Goal: Task Accomplishment & Management: Complete application form

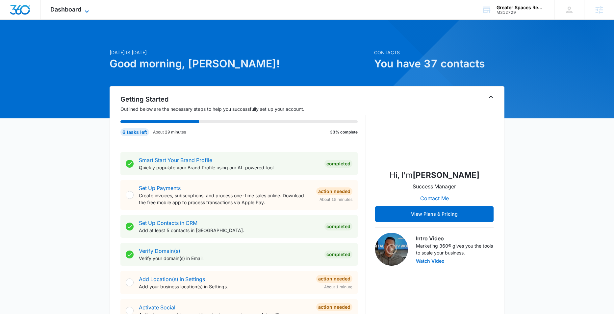
click at [72, 6] on span "Dashboard" at bounding box center [65, 9] width 31 height 7
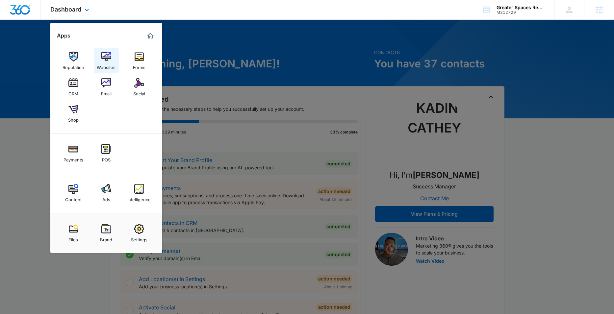
click at [112, 65] on div "Websites" at bounding box center [106, 66] width 19 height 9
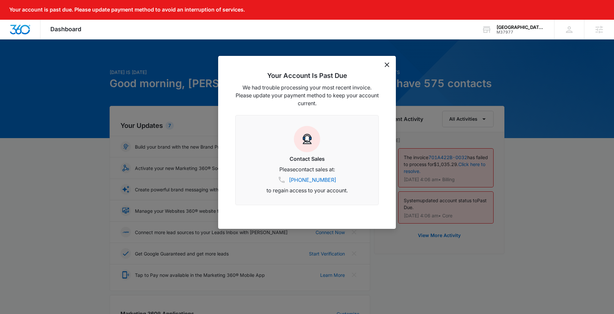
click at [387, 65] on icon "dismiss this dialog" at bounding box center [387, 65] width 5 height 5
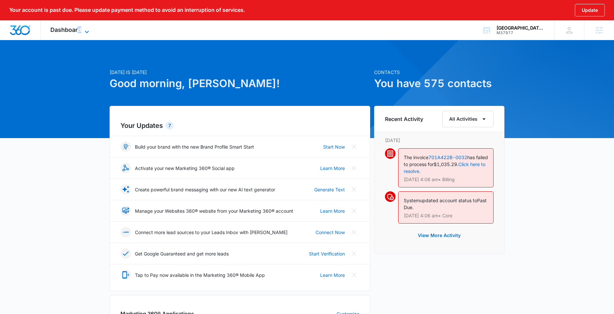
click at [80, 28] on span "Dashboard" at bounding box center [65, 29] width 31 height 7
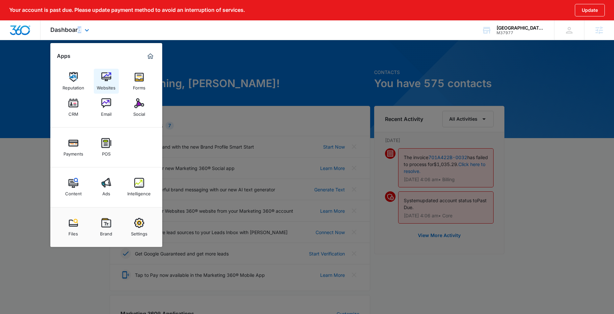
click at [112, 82] on div "Websites" at bounding box center [106, 86] width 19 height 9
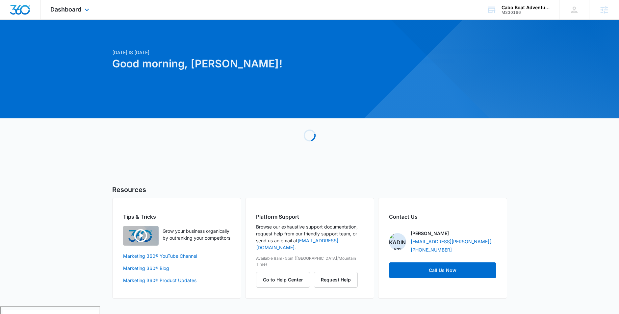
click at [83, 3] on div "Dashboard Apps Reputation Forms CRM Email Social Payments POS Content Ads Intel…" at bounding box center [70, 9] width 60 height 19
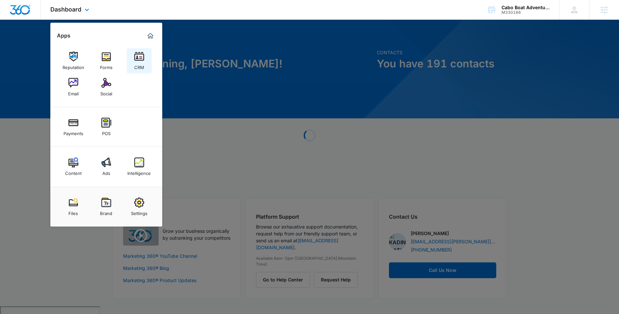
click at [140, 55] on img at bounding box center [139, 57] width 10 height 10
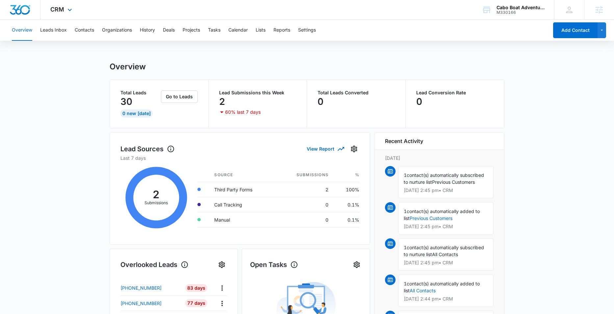
click at [65, 14] on div "CRM Apps Reputation Forms CRM Email Social Payments POS Content Ads Intelligenc…" at bounding box center [61, 9] width 43 height 19
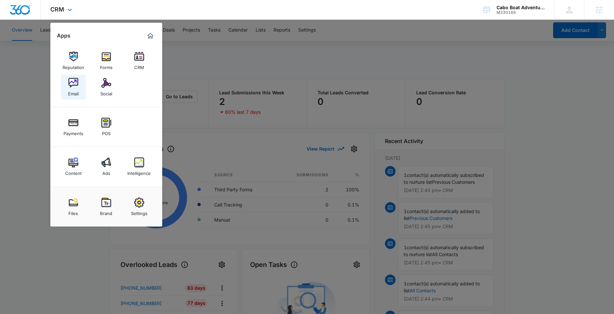
click at [71, 88] on div "Email" at bounding box center [73, 92] width 11 height 9
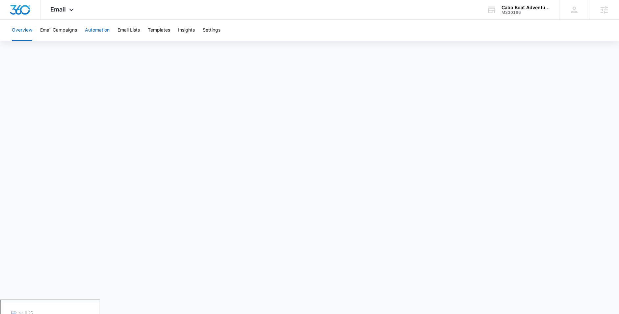
click at [97, 34] on button "Automation" at bounding box center [97, 30] width 25 height 21
click at [26, 32] on button "Overview" at bounding box center [22, 30] width 20 height 21
click at [66, 14] on div "Email Apps Reputation Forms CRM Email Social Payments POS Content Ads Intellige…" at bounding box center [62, 9] width 45 height 19
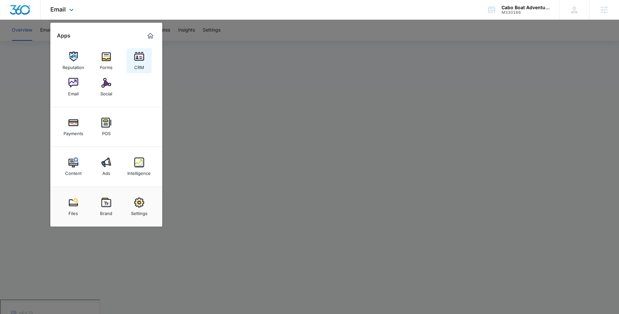
click at [135, 52] on img at bounding box center [139, 57] width 10 height 10
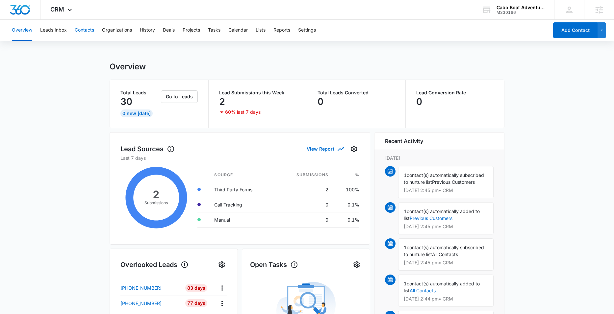
click at [90, 30] on button "Contacts" at bounding box center [84, 30] width 19 height 21
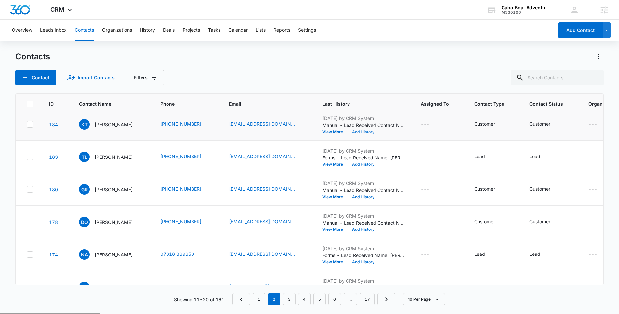
scroll to position [1, 0]
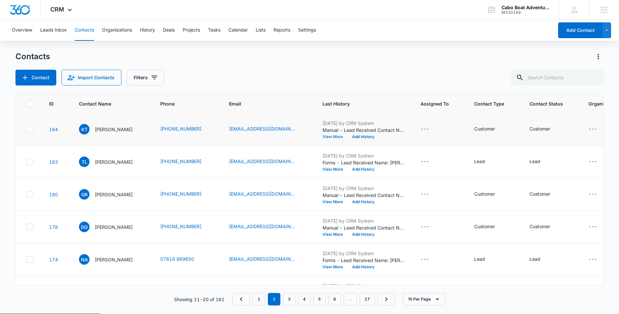
click at [325, 138] on button "View More" at bounding box center [335, 137] width 25 height 4
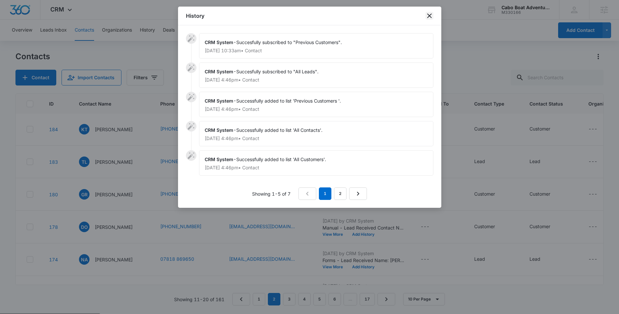
click at [428, 15] on icon "close" at bounding box center [430, 16] width 8 height 8
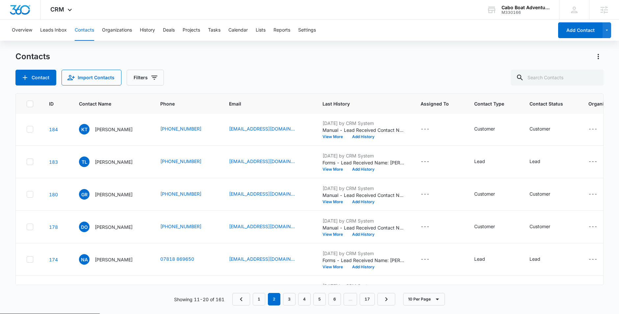
click at [250, 28] on div "Overview Leads Inbox Contacts Organizations History Deals Projects Tasks Calend…" at bounding box center [281, 30] width 546 height 21
click at [264, 29] on button "Lists" at bounding box center [261, 30] width 10 height 21
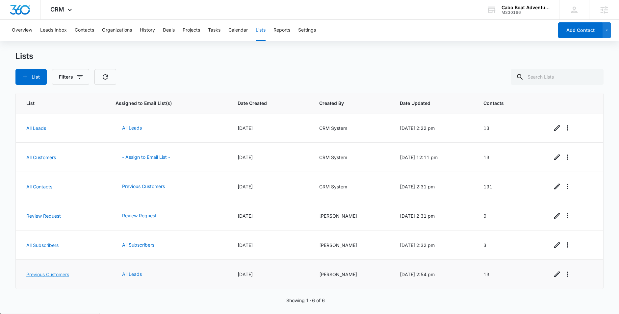
click at [60, 273] on link "Previous Customers" at bounding box center [47, 275] width 43 height 6
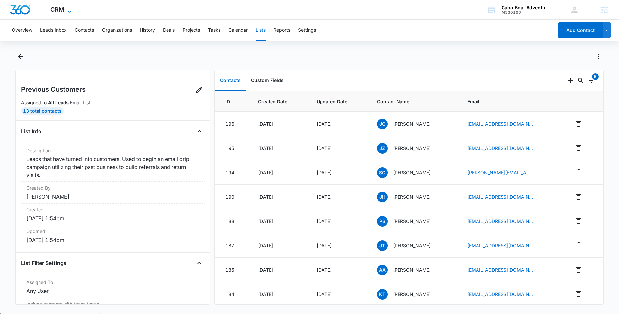
click at [71, 9] on icon at bounding box center [70, 12] width 8 height 8
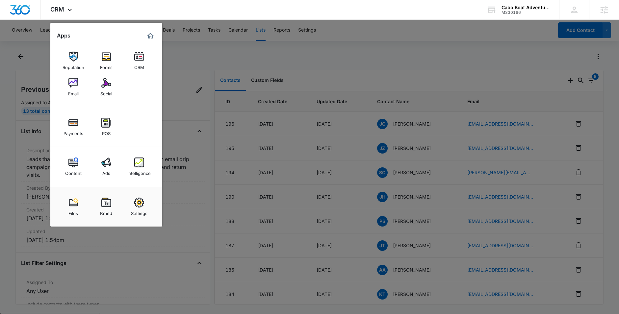
click at [279, 53] on div at bounding box center [309, 157] width 619 height 314
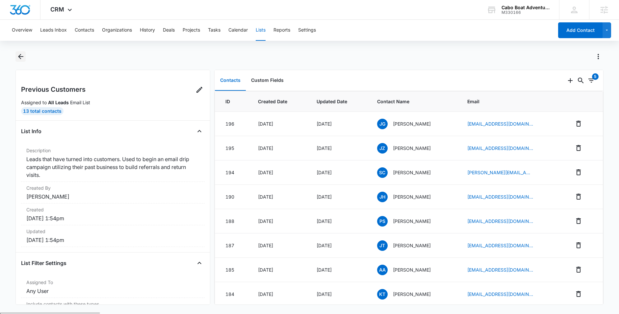
click at [22, 54] on icon "Back" at bounding box center [21, 57] width 8 height 8
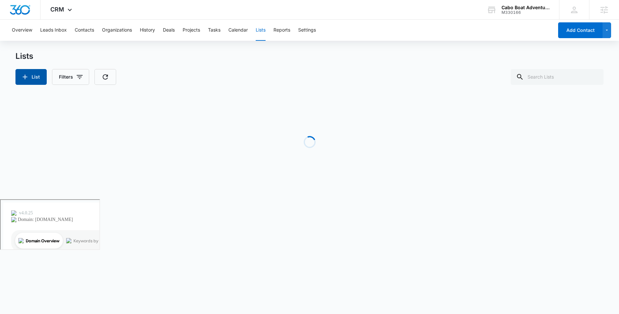
click at [33, 78] on button "List" at bounding box center [30, 77] width 31 height 16
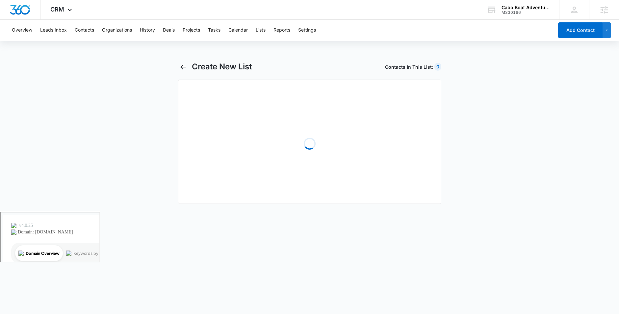
select select "31"
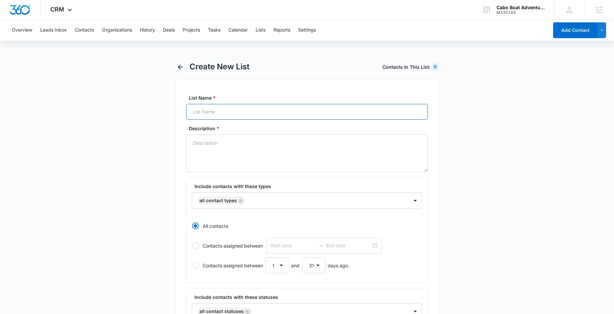
click at [245, 110] on input "List Name *" at bounding box center [307, 112] width 242 height 16
type input "After Tour Automation"
click at [233, 142] on textarea "Description *" at bounding box center [307, 154] width 242 height 38
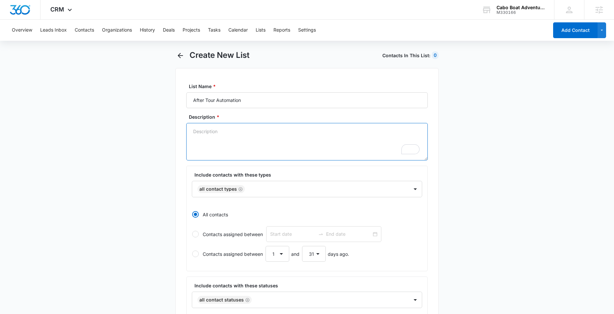
click at [259, 129] on textarea "Description *" at bounding box center [307, 142] width 242 height 38
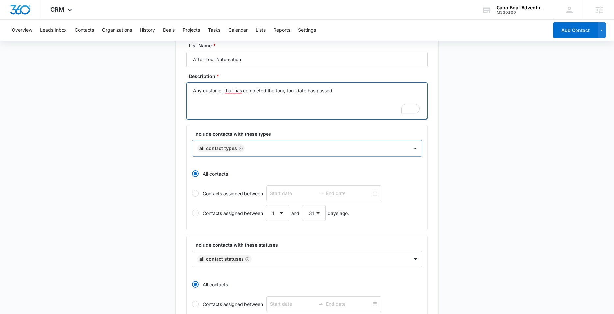
scroll to position [58, 0]
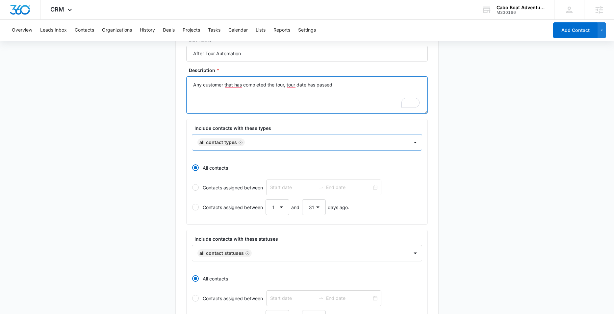
type textarea "Any customer that has completed the tour, tour date has passed"
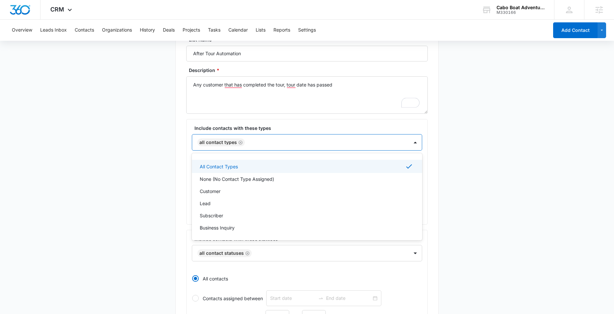
click at [291, 146] on div at bounding box center [323, 143] width 153 height 8
click at [241, 142] on icon "Remove All Contact Types" at bounding box center [240, 142] width 5 height 5
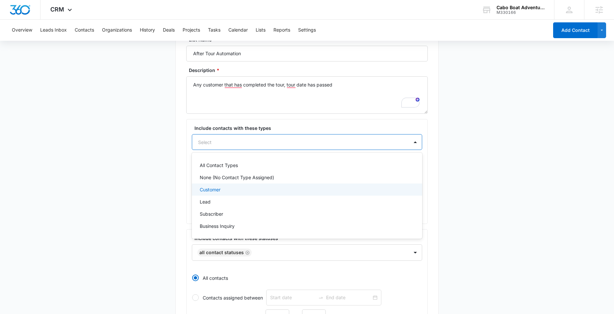
click at [224, 188] on div "Customer" at bounding box center [306, 189] width 213 height 7
click at [118, 175] on main "Create New List Contacts In This List : 191 List Name * After Tour Automation D…" at bounding box center [307, 245] width 614 height 483
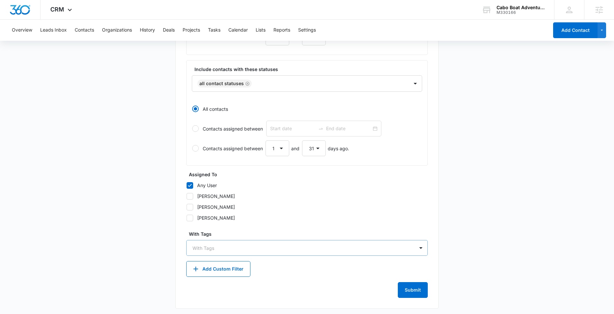
scroll to position [231, 0]
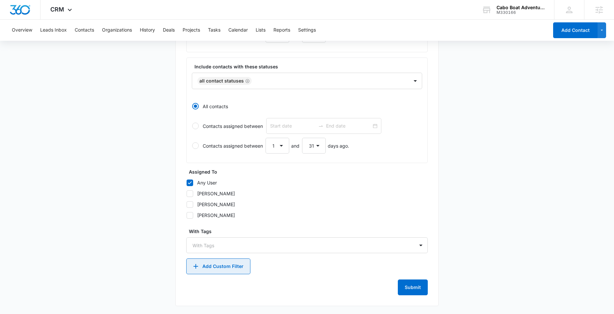
click at [235, 268] on button "Add Custom Filter" at bounding box center [218, 267] width 64 height 16
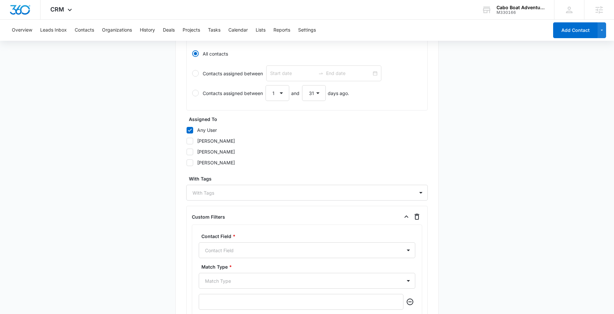
scroll to position [359, 0]
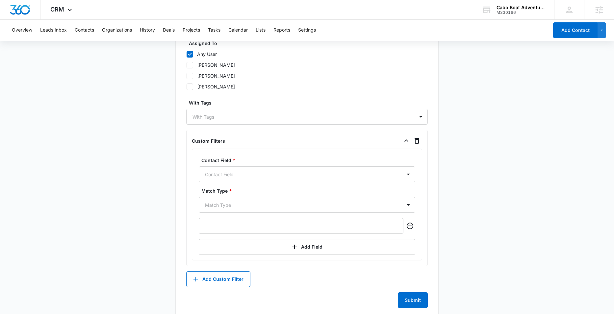
click at [278, 165] on div "Contact Field * Contact Field" at bounding box center [307, 169] width 217 height 25
click at [274, 173] on div at bounding box center [299, 175] width 188 height 8
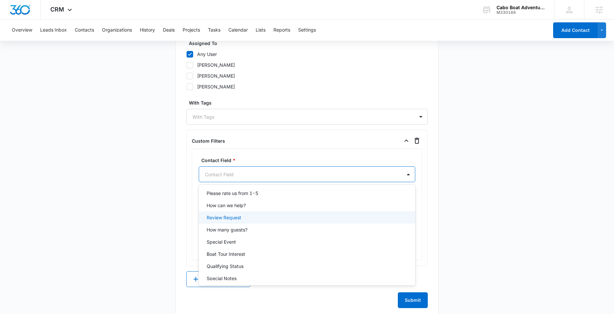
scroll to position [314, 0]
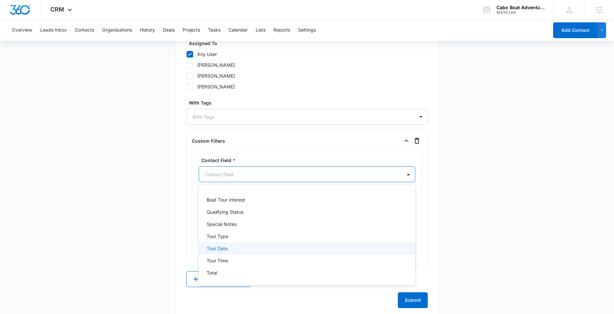
click at [225, 250] on p "Tour Date" at bounding box center [217, 248] width 21 height 7
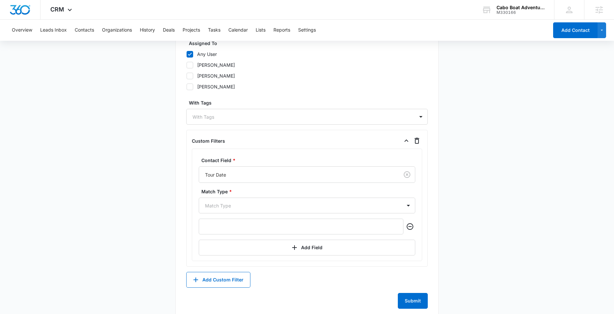
click at [141, 235] on main "Create New List Contacts In This List : 13 List Name * After Tour Automation De…" at bounding box center [307, 14] width 614 height 625
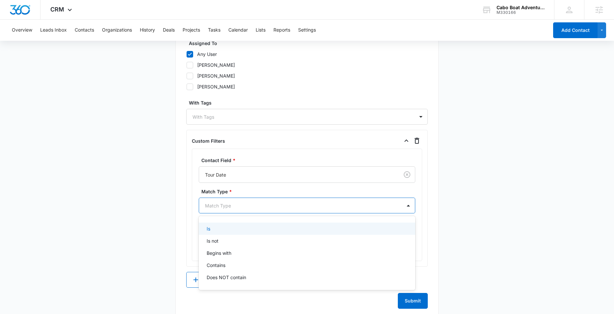
click at [279, 202] on div at bounding box center [299, 206] width 188 height 8
click at [229, 231] on div "Is" at bounding box center [306, 228] width 199 height 7
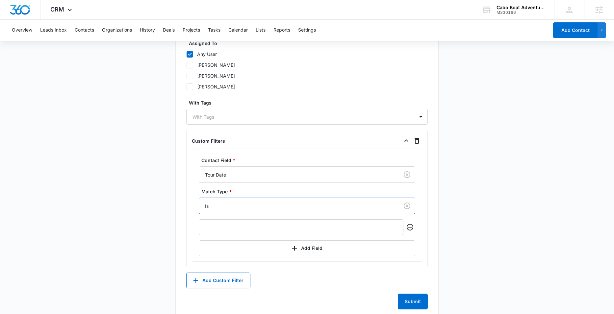
drag, startPoint x: 157, startPoint y: 230, endPoint x: 254, endPoint y: 237, distance: 97.7
click at [157, 230] on main "Create New List Contacts In This List : 13 List Name * After Tour Automation De…" at bounding box center [307, 15] width 614 height 626
click at [307, 230] on input "text" at bounding box center [301, 228] width 205 height 16
click at [178, 228] on div "List Name * After Tour Automation Description * Any customer that has completed…" at bounding box center [306, 20] width 263 height 600
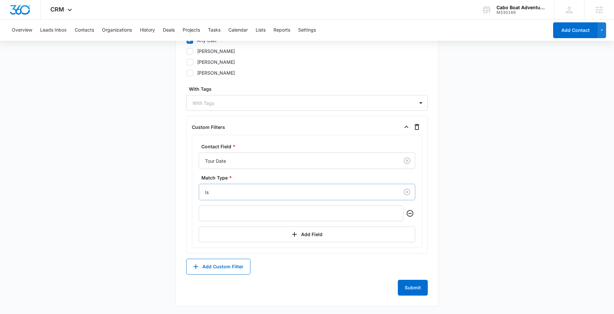
scroll to position [374, 0]
click at [67, 9] on icon at bounding box center [70, 12] width 8 height 8
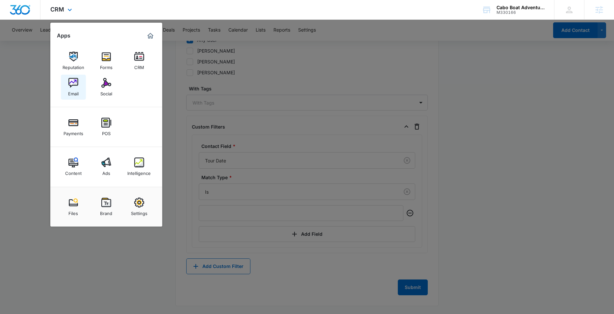
click at [80, 84] on link "Email" at bounding box center [73, 87] width 25 height 25
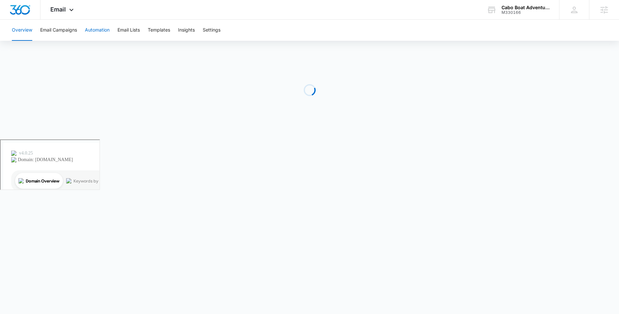
click at [101, 31] on button "Automation" at bounding box center [97, 30] width 25 height 21
click at [72, 14] on div "Email Apps Reputation Forms CRM Email Social Payments POS Content Ads Intellige…" at bounding box center [62, 9] width 45 height 19
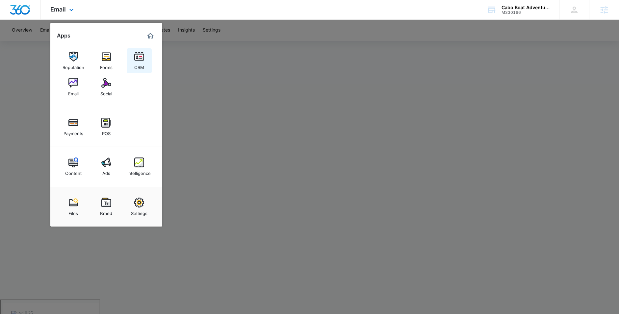
click at [138, 64] on div "CRM" at bounding box center [139, 66] width 10 height 9
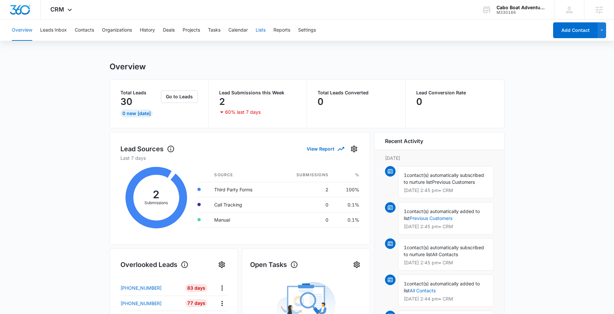
click at [264, 30] on button "Lists" at bounding box center [261, 30] width 10 height 21
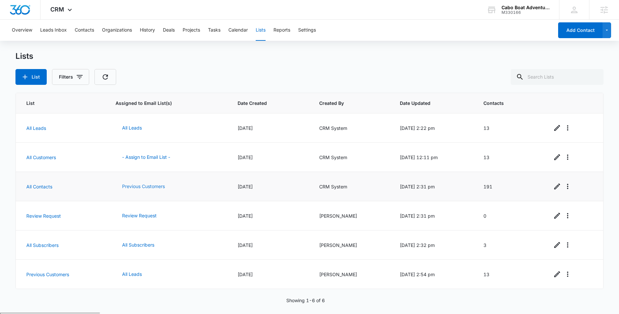
click at [137, 187] on button "Previous Customers" at bounding box center [144, 187] width 56 height 16
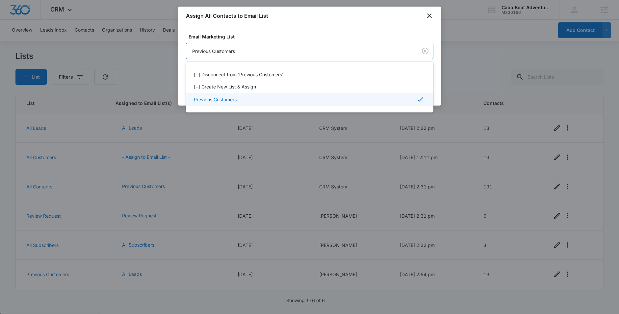
click at [366, 51] on body "CRM Apps Reputation Forms CRM Email Social Payments POS Content Ads Intelligenc…" at bounding box center [309, 157] width 619 height 314
click at [338, 18] on div at bounding box center [309, 157] width 619 height 314
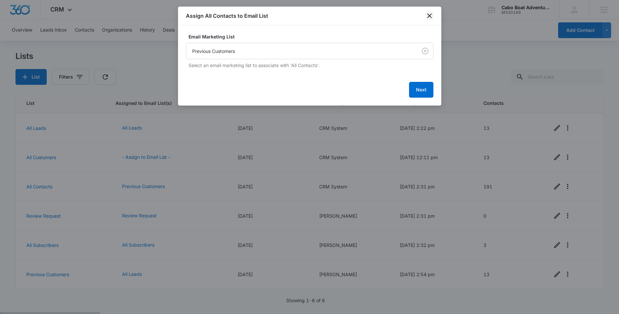
click at [430, 16] on icon "close" at bounding box center [429, 15] width 5 height 5
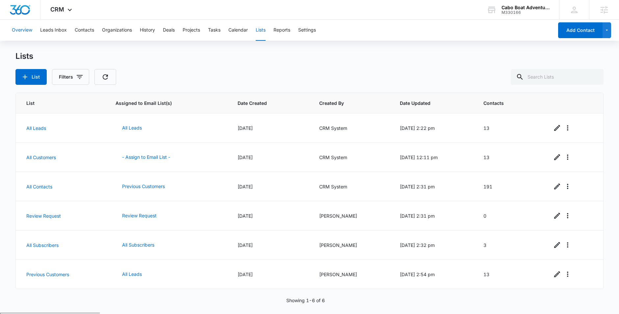
click at [31, 31] on button "Overview" at bounding box center [22, 30] width 20 height 21
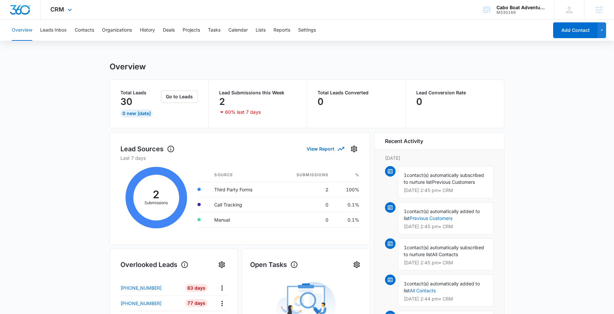
click at [65, 12] on div "CRM Apps Reputation Forms CRM Email Social Payments POS Content Ads Intelligenc…" at bounding box center [61, 9] width 43 height 19
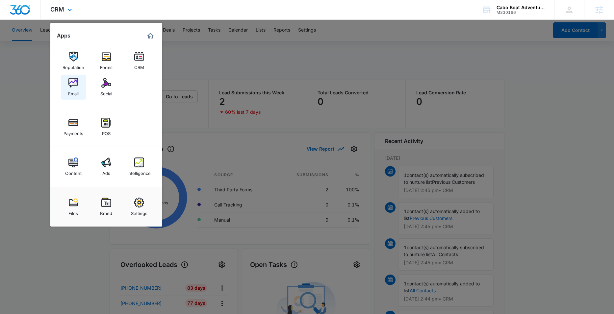
click at [69, 82] on img at bounding box center [73, 83] width 10 height 10
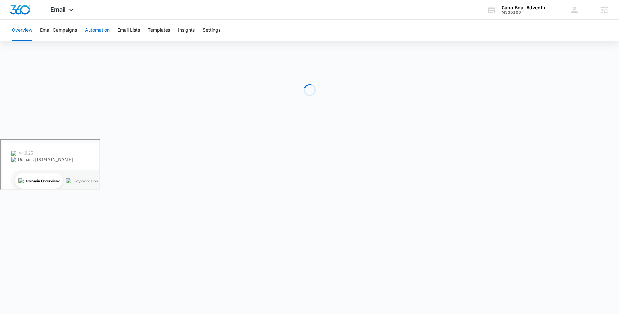
click at [96, 29] on button "Automation" at bounding box center [97, 30] width 25 height 21
click at [22, 31] on button "Overview" at bounding box center [22, 30] width 20 height 21
click at [72, 12] on icon at bounding box center [71, 12] width 8 height 8
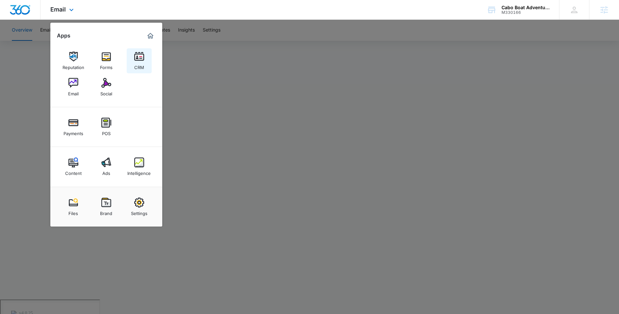
click at [138, 60] on img at bounding box center [139, 57] width 10 height 10
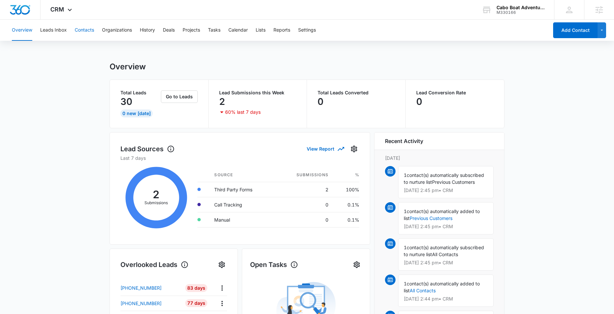
click at [80, 31] on button "Contacts" at bounding box center [84, 30] width 19 height 21
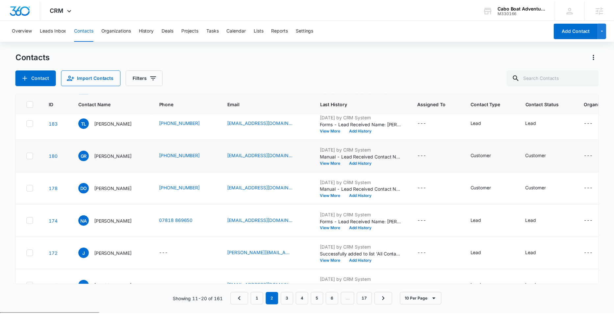
scroll to position [50, 0]
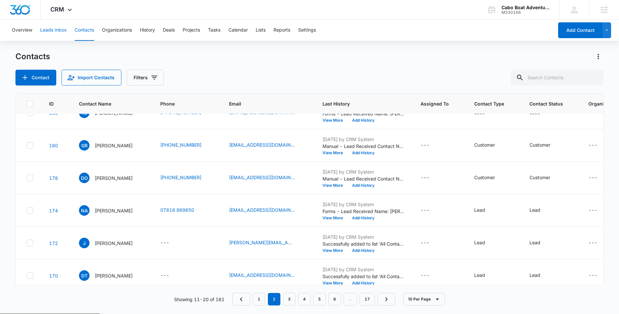
click at [53, 29] on button "Leads Inbox" at bounding box center [53, 30] width 27 height 21
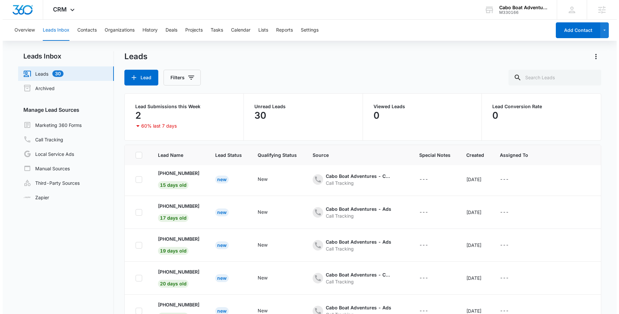
scroll to position [58, 0]
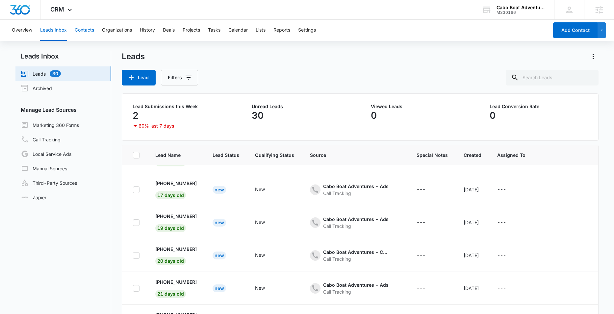
click at [80, 29] on button "Contacts" at bounding box center [84, 30] width 19 height 21
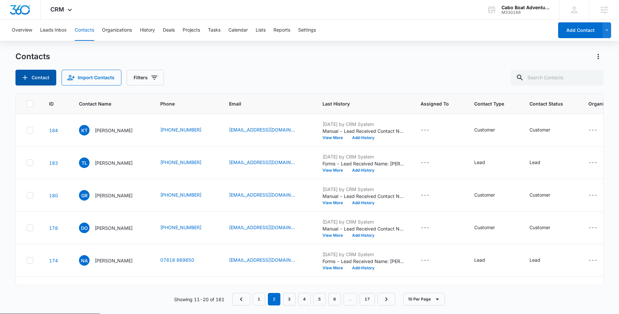
click at [35, 80] on button "Contact" at bounding box center [35, 78] width 41 height 16
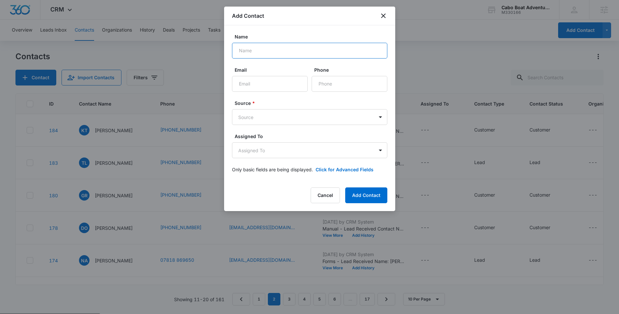
click at [304, 47] on input "Name" at bounding box center [309, 51] width 155 height 16
type input "[PERSON_NAME]"
click at [262, 87] on input "Email" at bounding box center [270, 84] width 76 height 16
type input "[EMAIL_ADDRESS][PERSON_NAME][DOMAIN_NAME]"
click at [319, 117] on body "CRM Apps Reputation Forms CRM Email Social Payments POS Content Ads Intelligenc…" at bounding box center [309, 183] width 619 height 366
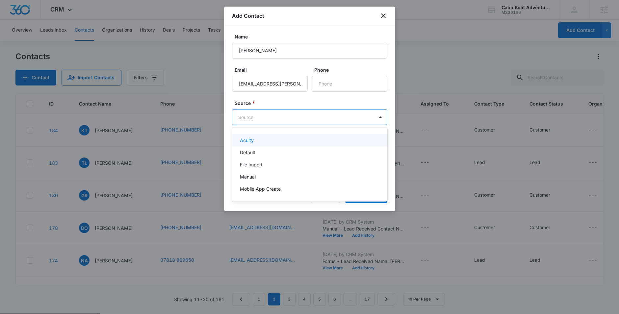
click at [266, 136] on div "Acuity" at bounding box center [309, 140] width 155 height 12
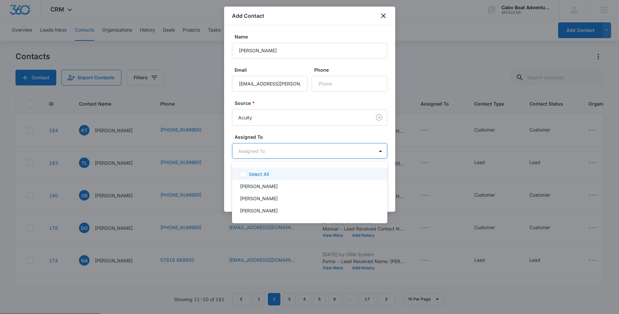
click at [300, 151] on body "CRM Apps Reputation Forms CRM Email Social Payments POS Content Ads Intelligenc…" at bounding box center [309, 157] width 619 height 314
click at [307, 131] on div at bounding box center [309, 157] width 619 height 314
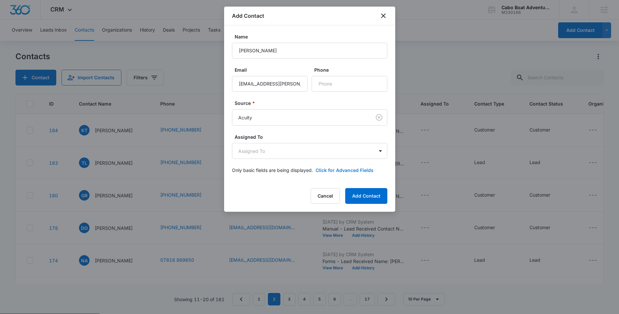
click at [353, 167] on button "Click for Advanced Fields" at bounding box center [345, 170] width 58 height 7
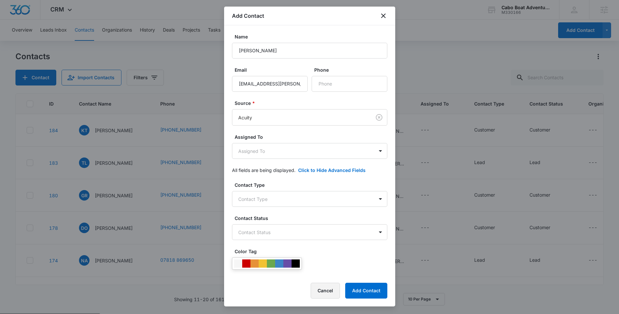
click at [334, 289] on button "Cancel" at bounding box center [325, 291] width 29 height 16
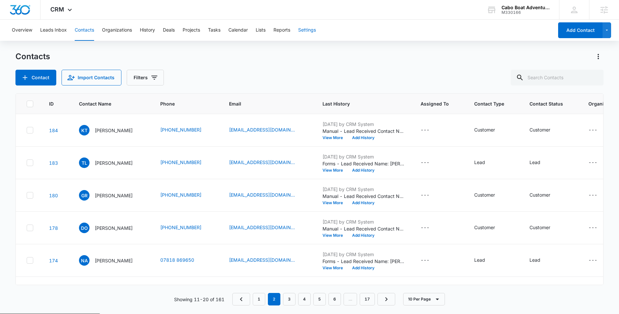
click at [310, 30] on button "Settings" at bounding box center [307, 30] width 18 height 21
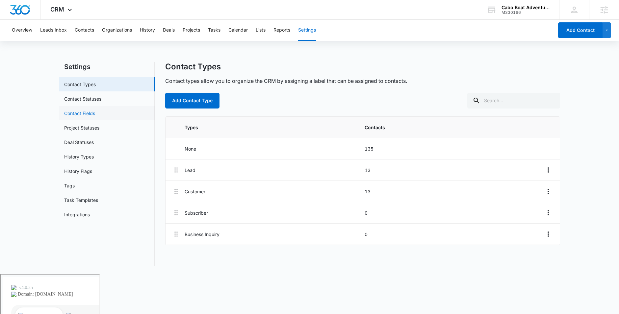
click at [91, 115] on link "Contact Fields" at bounding box center [79, 113] width 31 height 7
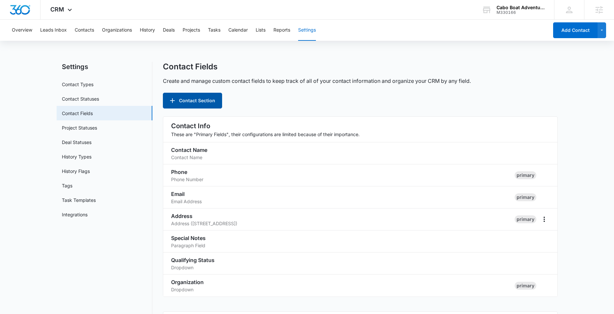
click at [201, 103] on button "Contact Section" at bounding box center [192, 101] width 59 height 16
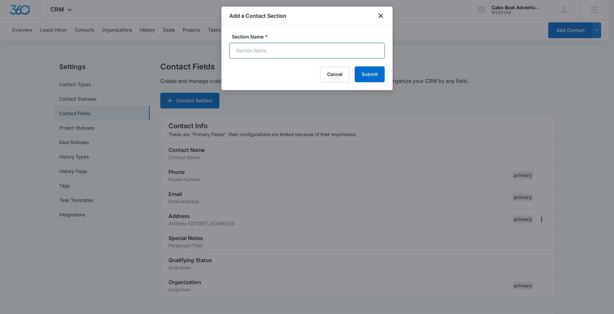
click at [289, 55] on input "Section Name *" at bounding box center [306, 51] width 155 height 16
click at [396, 101] on div at bounding box center [307, 157] width 614 height 314
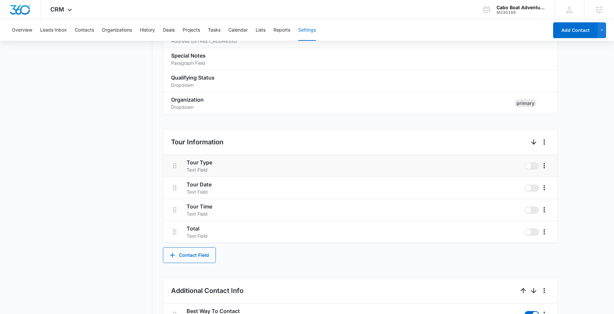
scroll to position [183, 0]
click at [531, 187] on span at bounding box center [532, 187] width 14 height 7
click at [525, 184] on input "checkbox" at bounding box center [524, 184] width 0 height 0
checkbox input "true"
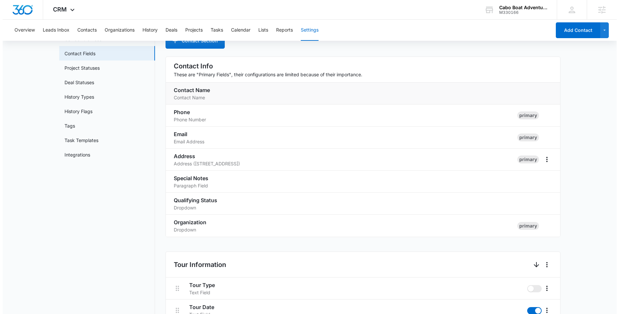
scroll to position [0, 0]
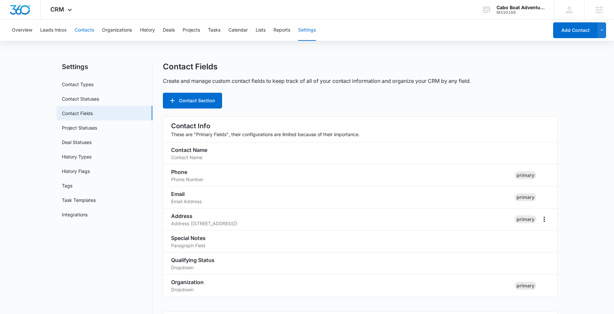
click at [80, 32] on button "Contacts" at bounding box center [84, 30] width 19 height 21
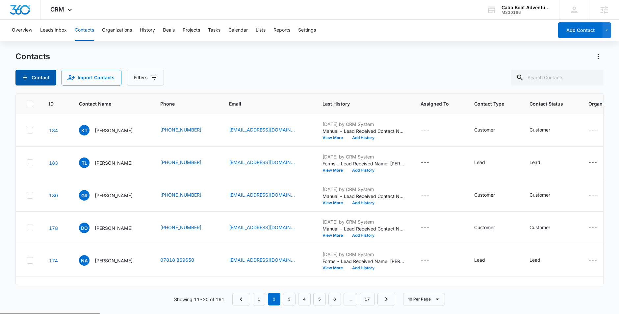
click at [40, 81] on button "Contact" at bounding box center [35, 78] width 41 height 16
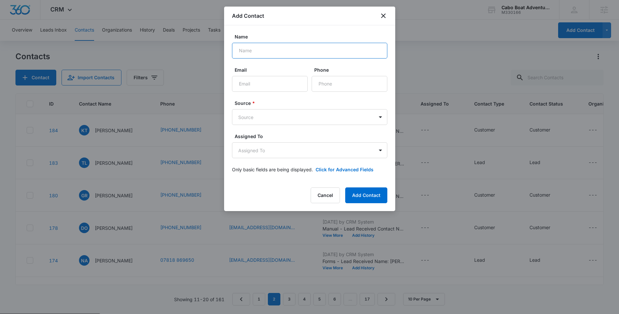
click at [273, 50] on input "Name" at bounding box center [309, 51] width 155 height 16
type input "[PERSON_NAME]"
click at [270, 120] on body "CRM Apps Reputation Forms CRM Email Social Payments POS Content Ads Intelligenc…" at bounding box center [309, 183] width 619 height 366
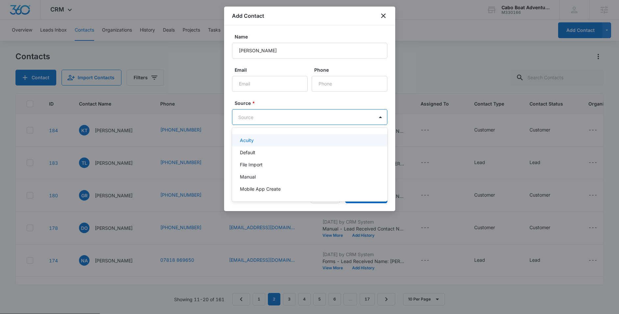
click at [265, 139] on div "Acuity" at bounding box center [309, 140] width 138 height 7
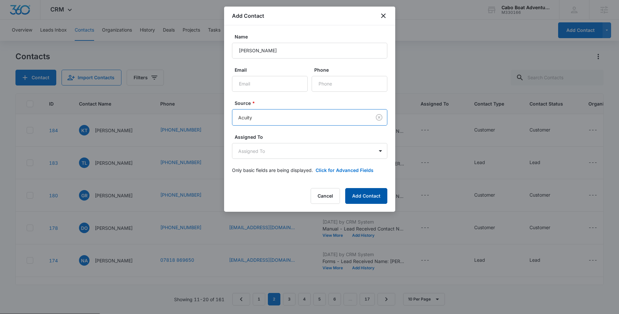
click at [366, 194] on button "Add Contact" at bounding box center [366, 196] width 42 height 16
click at [321, 197] on button "Cancel" at bounding box center [314, 196] width 29 height 16
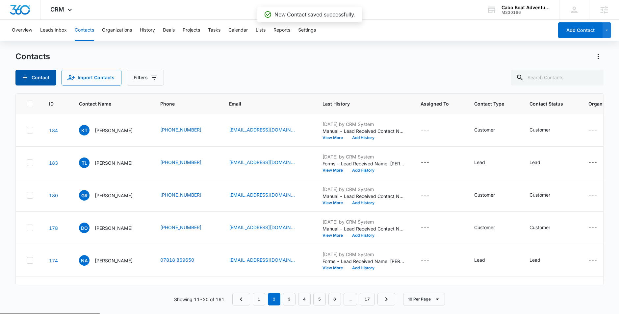
click at [37, 70] on button "Contact" at bounding box center [35, 78] width 41 height 16
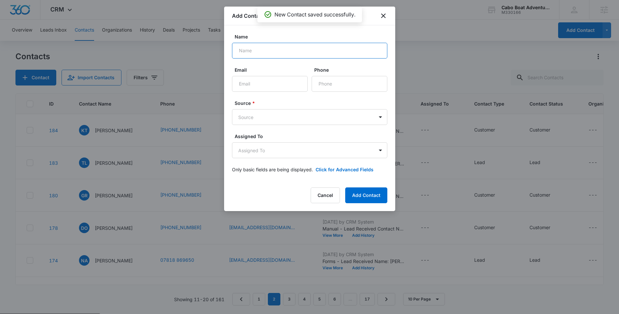
click at [291, 49] on input "Name" at bounding box center [309, 51] width 155 height 16
type input "kad"
click at [384, 14] on icon "close" at bounding box center [384, 16] width 8 height 8
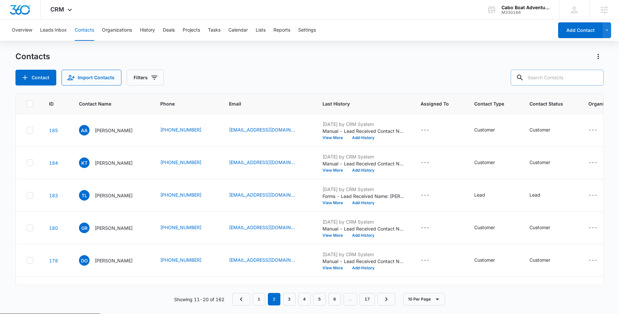
click at [558, 82] on input "text" at bounding box center [557, 78] width 93 height 16
type input "Kadin"
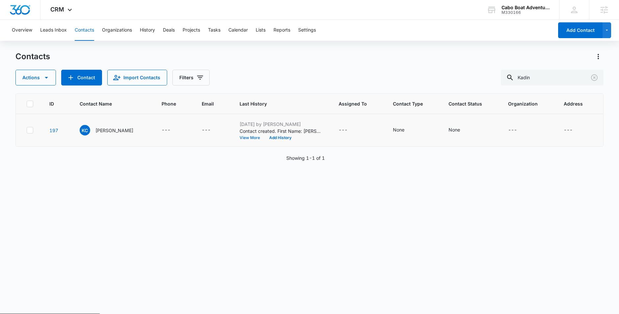
click at [243, 138] on button "View More" at bounding box center [252, 138] width 25 height 4
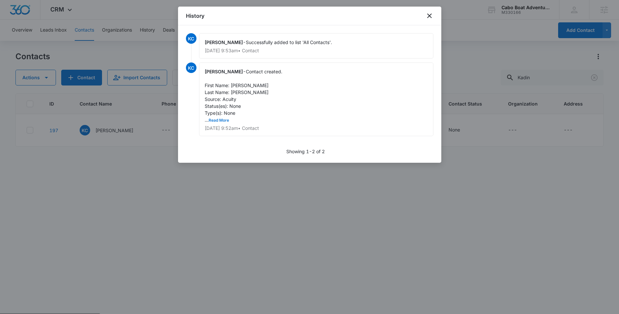
click at [216, 120] on button "Read More" at bounding box center [219, 120] width 20 height 4
click at [244, 122] on button "Show Less" at bounding box center [242, 120] width 23 height 4
click at [430, 16] on icon "close" at bounding box center [429, 15] width 5 height 5
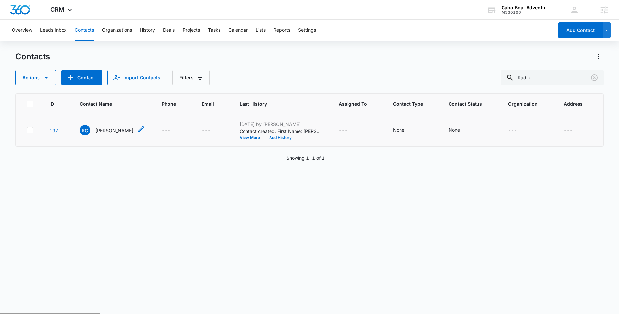
click at [138, 129] on icon "Contact Name - Kadin Cathey - Select to Edit Field" at bounding box center [141, 129] width 6 height 6
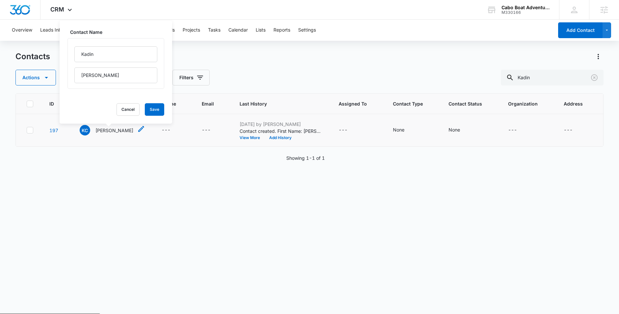
click at [107, 130] on p "[PERSON_NAME]" at bounding box center [114, 130] width 38 height 7
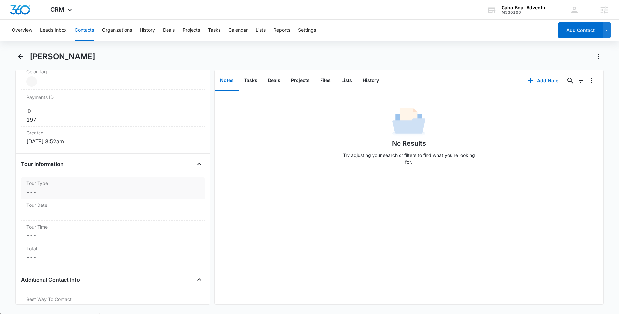
scroll to position [409, 0]
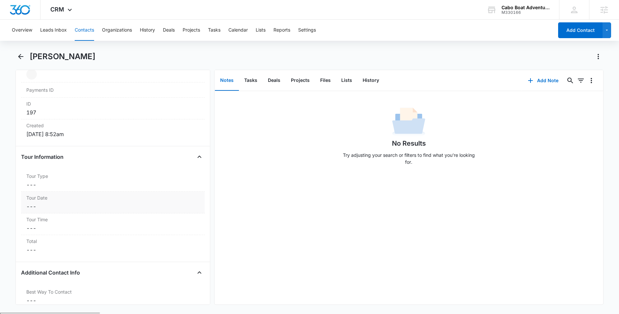
click at [77, 201] on label "Tour Date" at bounding box center [112, 198] width 173 height 7
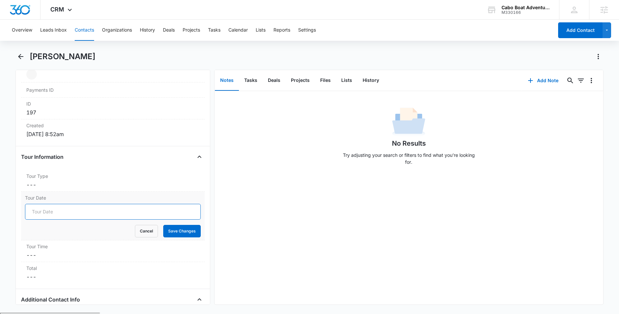
click at [62, 212] on input "Tour Date" at bounding box center [113, 212] width 176 height 16
type input "0"
type input "09/09/2025"
click at [172, 232] on button "Save Changes" at bounding box center [182, 231] width 38 height 13
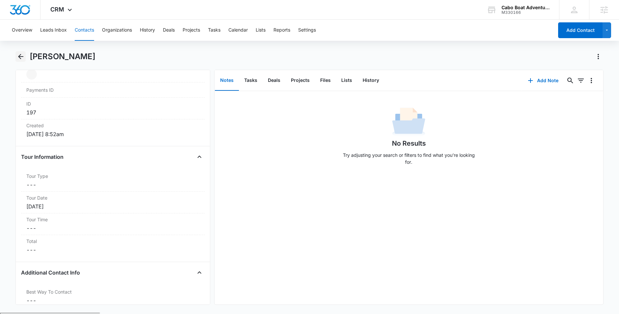
click at [23, 57] on icon "Back" at bounding box center [21, 57] width 8 height 8
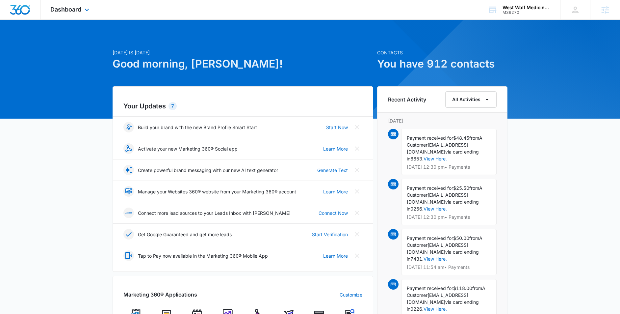
click at [82, 10] on div "Dashboard Apps Reputation Forms CRM Email Social Shop Payments POS Content Ads …" at bounding box center [70, 9] width 60 height 19
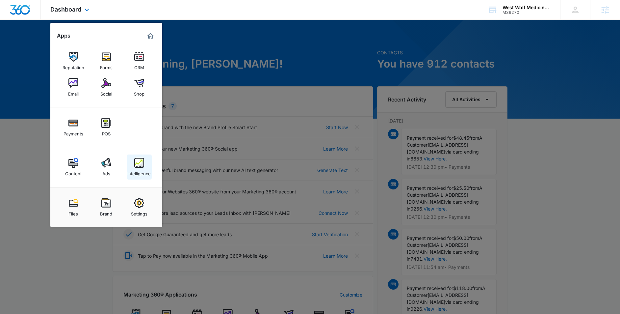
click at [133, 170] on div "Intelligence" at bounding box center [138, 172] width 23 height 9
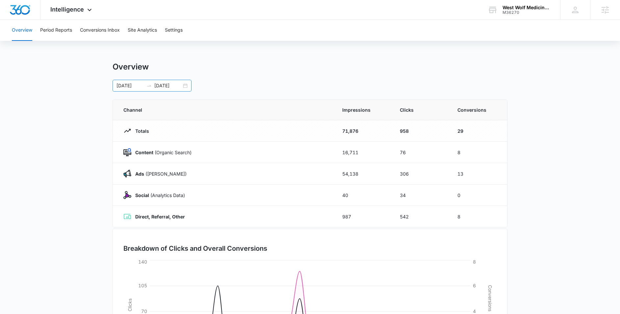
click at [186, 83] on div "[DATE] [DATE]" at bounding box center [152, 86] width 79 height 12
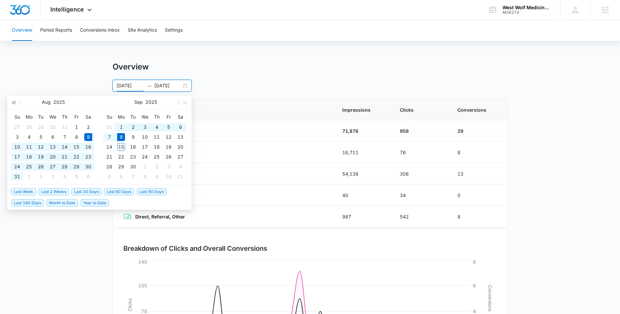
click at [13, 101] on span "button" at bounding box center [13, 102] width 3 height 3
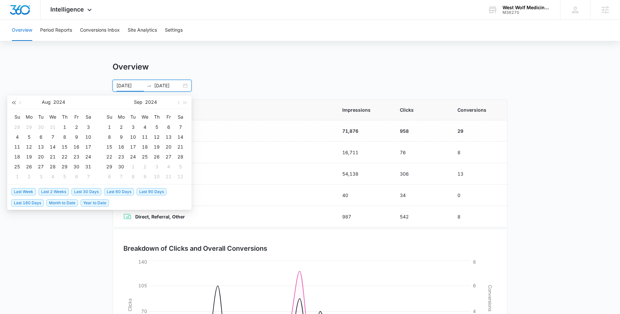
click at [13, 101] on span "button" at bounding box center [13, 102] width 3 height 3
click at [20, 101] on span "button" at bounding box center [20, 102] width 3 height 3
click at [186, 103] on button "button" at bounding box center [185, 101] width 7 height 13
click at [13, 101] on span "button" at bounding box center [13, 102] width 3 height 3
click at [184, 103] on span "button" at bounding box center [185, 102] width 3 height 3
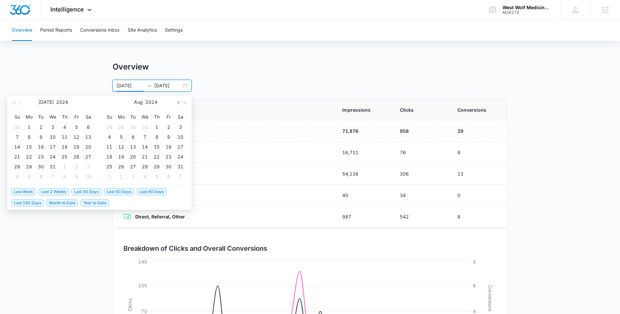
click at [178, 102] on span "button" at bounding box center [177, 102] width 3 height 3
type input "09/01/2024"
click at [108, 126] on div "1" at bounding box center [109, 127] width 8 height 8
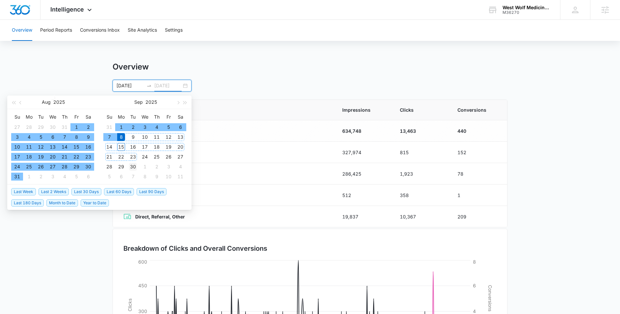
type input "09/30/2025"
click at [134, 165] on div "30" at bounding box center [133, 167] width 8 height 8
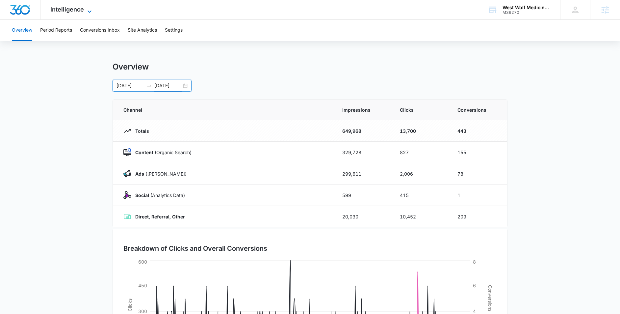
click at [88, 9] on icon at bounding box center [90, 12] width 8 height 8
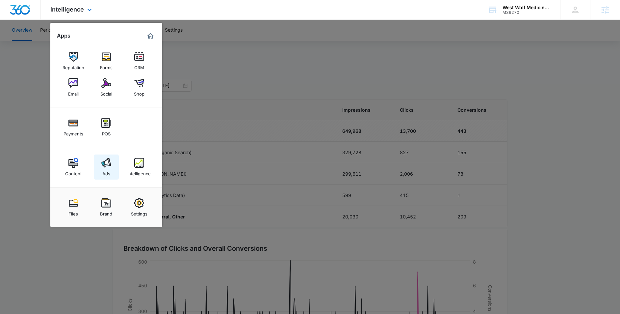
click at [104, 167] on img at bounding box center [106, 163] width 10 height 10
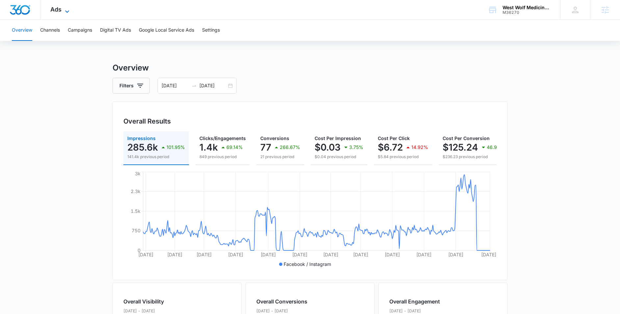
click at [60, 10] on span "Ads" at bounding box center [55, 9] width 11 height 7
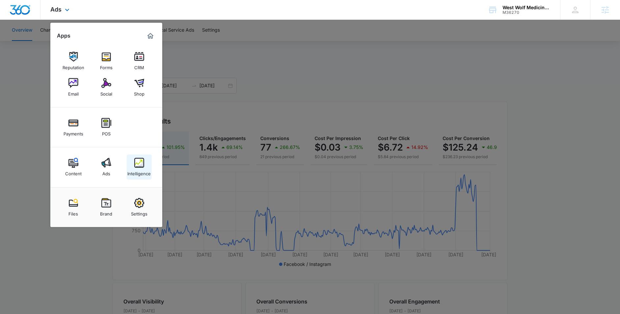
click at [133, 164] on link "Intelligence" at bounding box center [139, 166] width 25 height 25
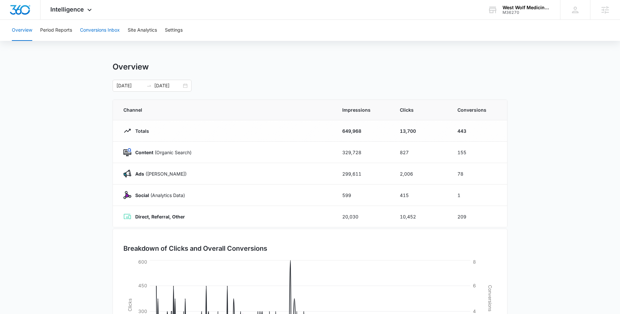
click at [99, 21] on button "Conversions Inbox" at bounding box center [100, 30] width 40 height 21
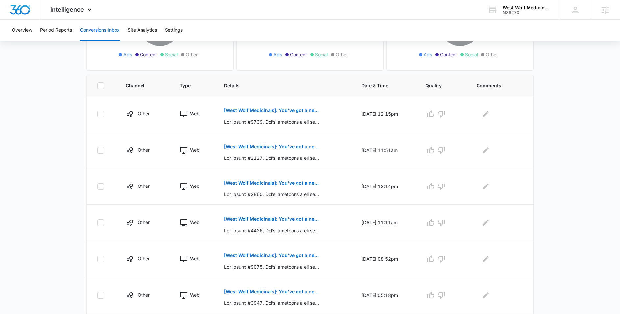
scroll to position [118, 0]
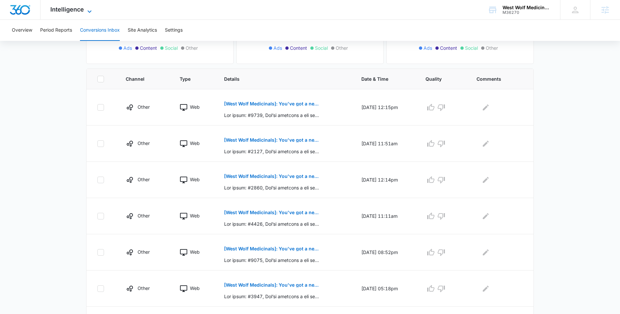
click at [88, 10] on icon at bounding box center [90, 12] width 8 height 8
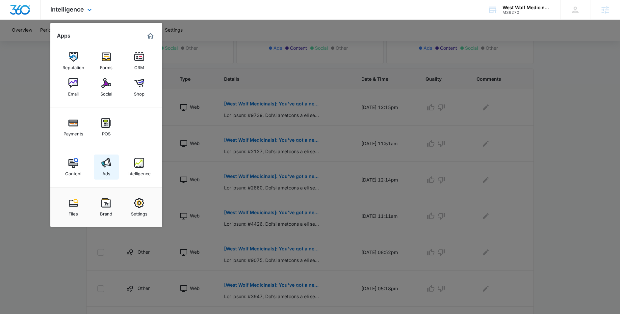
click at [108, 165] on img at bounding box center [106, 163] width 10 height 10
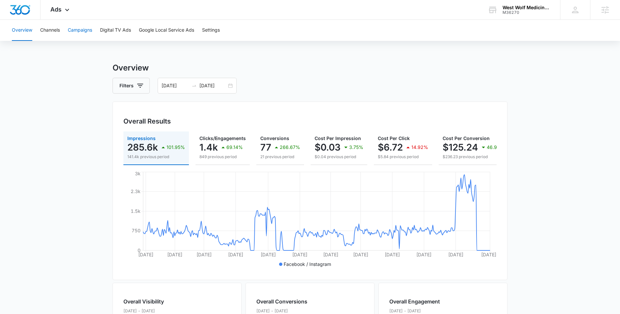
click at [80, 31] on button "Campaigns" at bounding box center [80, 30] width 24 height 21
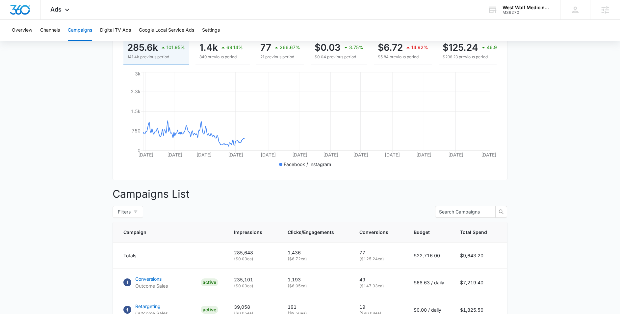
scroll to position [188, 0]
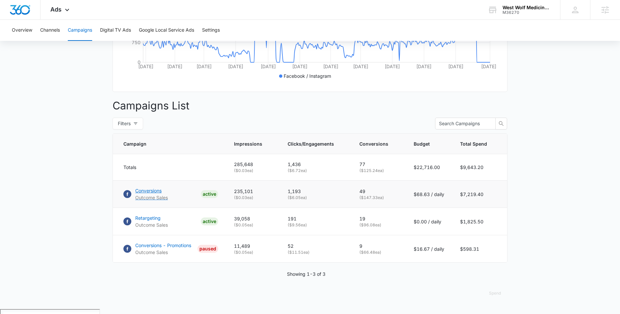
click at [152, 194] on p "Conversions" at bounding box center [151, 190] width 33 height 7
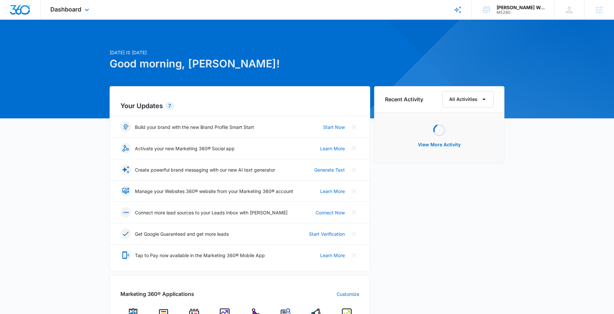
click at [82, 8] on div "Dashboard Apps Reputation Forms CRM Email Social POS Content Ads Intelligence F…" at bounding box center [70, 9] width 60 height 19
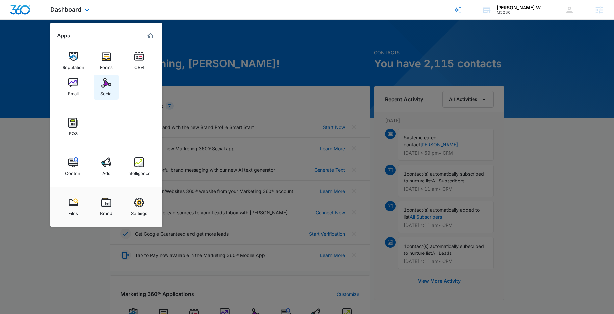
click at [108, 84] on img at bounding box center [106, 83] width 10 height 10
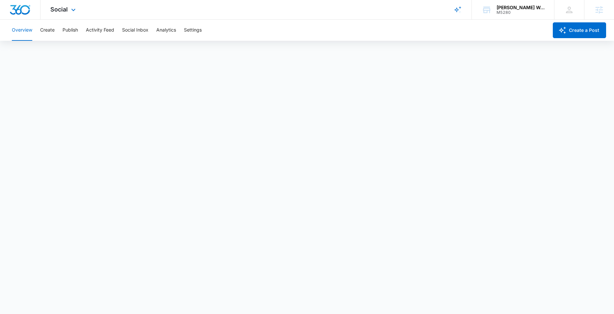
click at [69, 12] on div "Social Apps Reputation Forms CRM Email Social POS Content Ads Intelligence File…" at bounding box center [63, 9] width 47 height 19
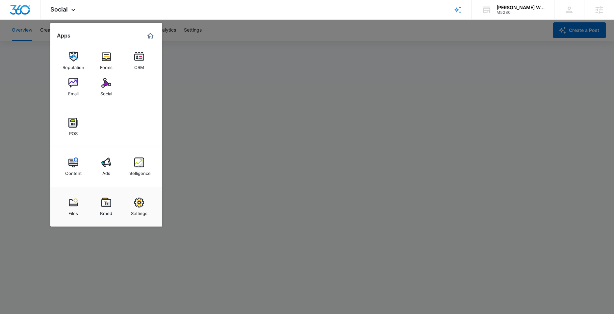
click at [213, 78] on div at bounding box center [307, 157] width 614 height 314
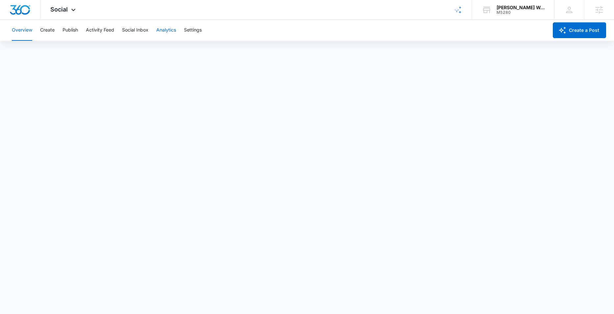
click at [166, 25] on button "Analytics" at bounding box center [166, 30] width 20 height 21
click at [42, 51] on button "Post" at bounding box center [43, 50] width 10 height 18
click at [63, 50] on button "Insights" at bounding box center [63, 50] width 17 height 18
click at [95, 31] on button "Activity Feed" at bounding box center [100, 30] width 28 height 21
click at [163, 30] on button "Analytics" at bounding box center [166, 30] width 20 height 21
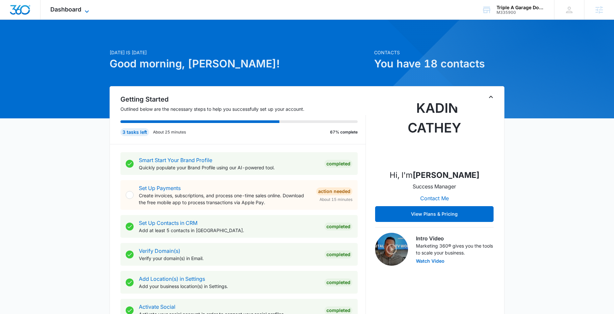
click at [85, 12] on icon at bounding box center [87, 12] width 8 height 8
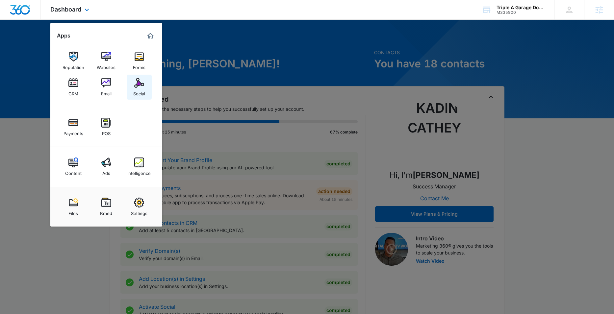
click at [139, 87] on img at bounding box center [139, 83] width 10 height 10
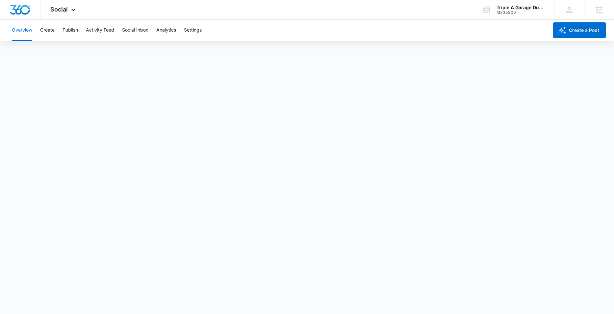
click at [342, 21] on div "Overview Create Publish Activity Feed Social Inbox Analytics Settings" at bounding box center [278, 30] width 540 height 21
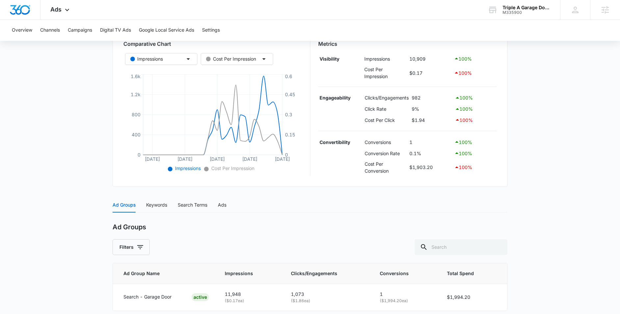
scroll to position [147, 0]
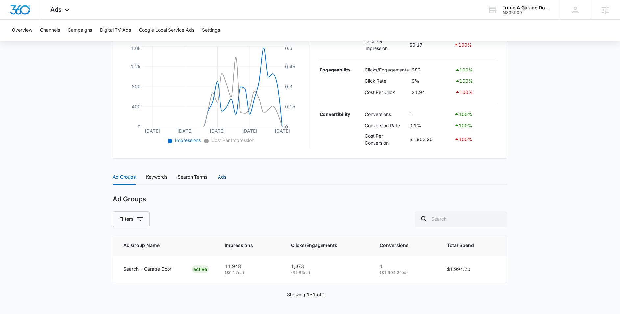
click at [223, 176] on div "Ads" at bounding box center [222, 176] width 9 height 7
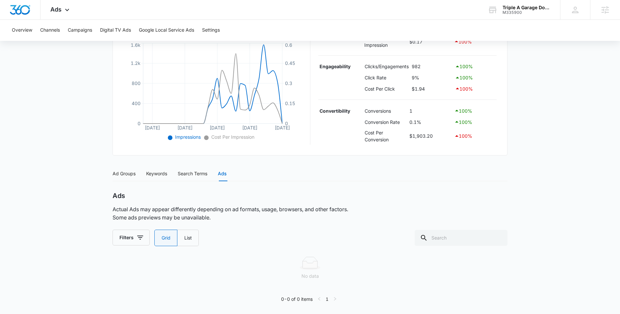
scroll to position [152, 0]
click at [53, 30] on button "Channels" at bounding box center [50, 30] width 20 height 21
